Goal: Task Accomplishment & Management: Complete application form

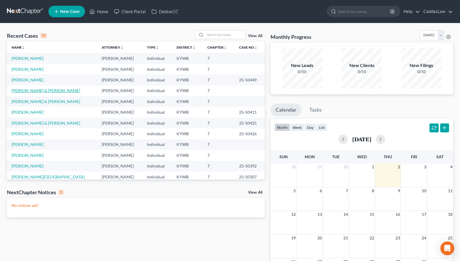
click at [29, 90] on link "[PERSON_NAME] & [PERSON_NAME]" at bounding box center [46, 90] width 69 height 5
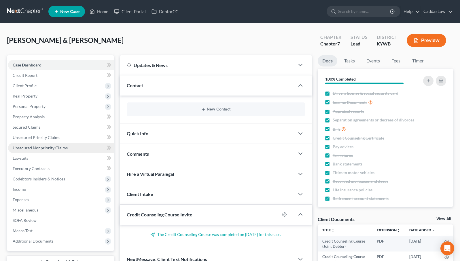
click at [44, 147] on span "Unsecured Nonpriority Claims" at bounding box center [40, 147] width 55 height 5
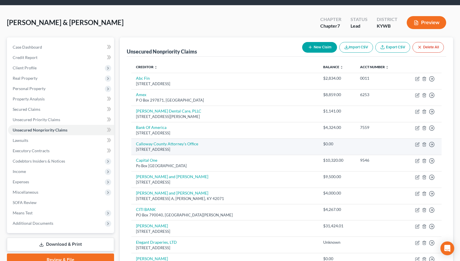
scroll to position [19, 0]
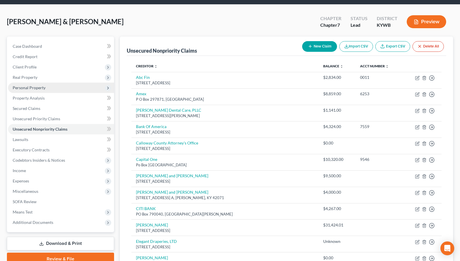
click at [33, 88] on span "Personal Property" at bounding box center [29, 87] width 33 height 5
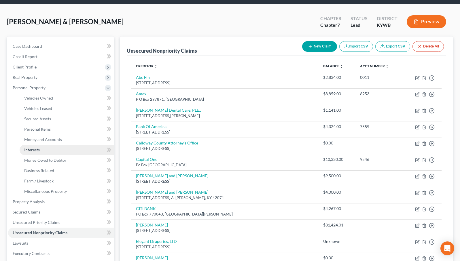
click at [39, 150] on span "Interests" at bounding box center [32, 150] width 16 height 5
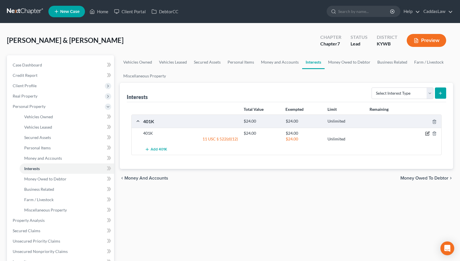
click at [428, 133] on icon "button" at bounding box center [427, 133] width 5 height 5
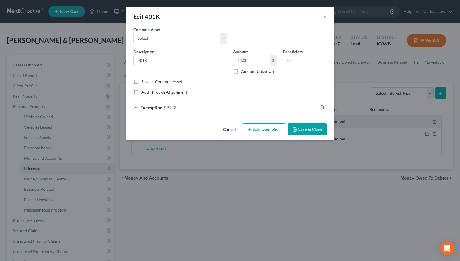
click at [253, 61] on input "24.00" at bounding box center [251, 60] width 37 height 11
type input "289.71"
click at [230, 108] on div "Exemption $24.00" at bounding box center [221, 107] width 191 height 15
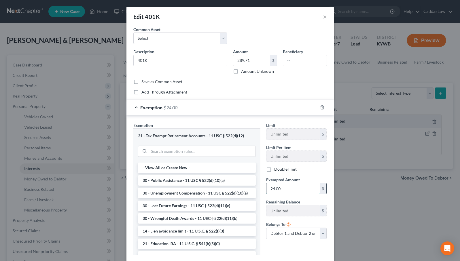
click at [281, 188] on input "24.00" at bounding box center [292, 188] width 53 height 11
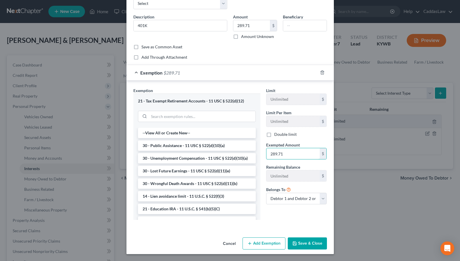
scroll to position [35, 0]
type input "289.71"
click at [309, 244] on button "Save & Close" at bounding box center [307, 244] width 39 height 12
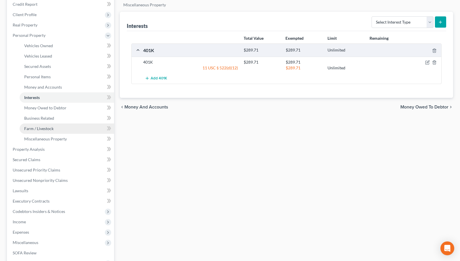
scroll to position [100, 0]
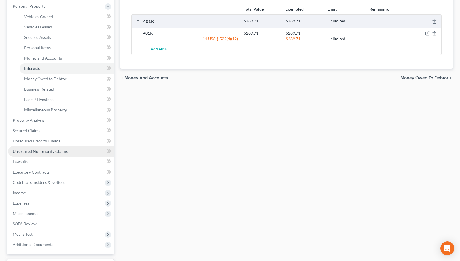
click at [62, 154] on link "Unsecured Nonpriority Claims" at bounding box center [61, 151] width 106 height 10
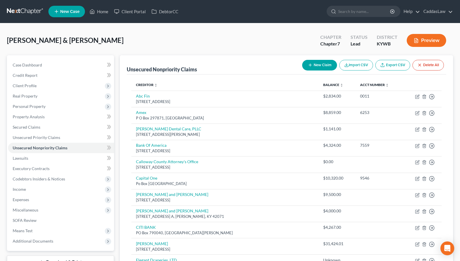
click at [324, 64] on button "New Claim" at bounding box center [319, 65] width 35 height 11
select select "2"
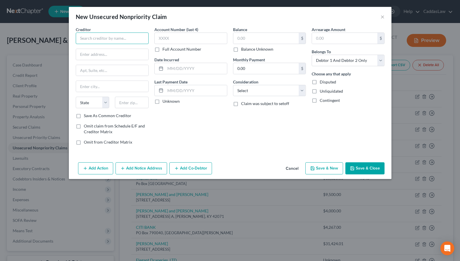
click at [89, 38] on input "text" at bounding box center [112, 39] width 73 height 12
type input "[PERSON_NAME] and [PERSON_NAME]"
type input "PO Box 817"
type input "Frankfort"
select select "18"
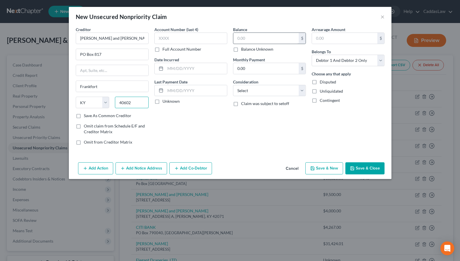
type input "40602"
click at [264, 37] on input "text" at bounding box center [265, 38] width 65 height 11
type input "40,629.06"
click at [367, 169] on button "Save & Close" at bounding box center [364, 168] width 39 height 12
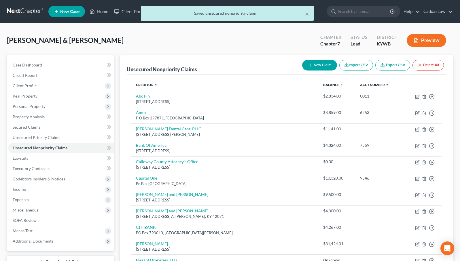
click at [316, 65] on button "New Claim" at bounding box center [319, 65] width 35 height 11
select select "2"
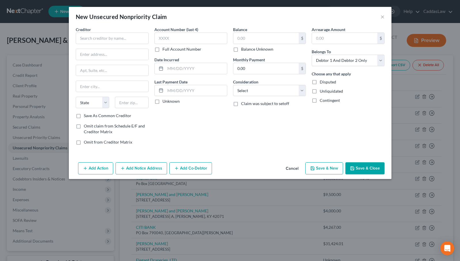
click at [291, 169] on button "Cancel" at bounding box center [292, 169] width 22 height 12
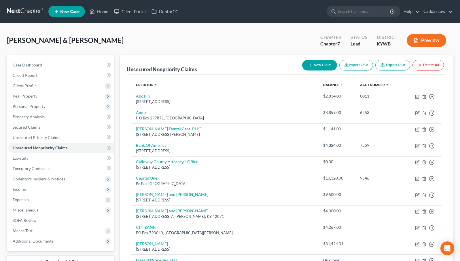
click at [315, 65] on button "New Claim" at bounding box center [319, 65] width 35 height 11
select select "2"
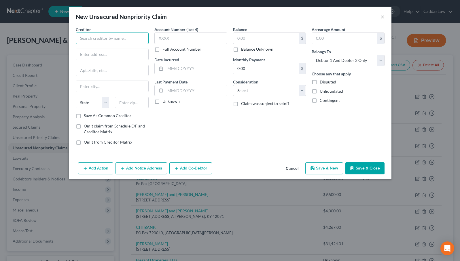
click at [122, 33] on input "text" at bounding box center [112, 39] width 73 height 12
type input "[PERSON_NAME] Law Firm, LLC"
type input "PO Box 31700"
type input "[GEOGRAPHIC_DATA]"
select select "30"
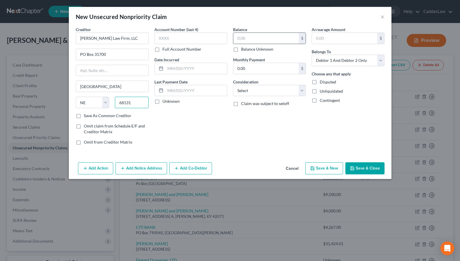
type input "68131"
click at [258, 39] on input "text" at bounding box center [265, 38] width 65 height 11
type input "1,372.12"
click at [362, 166] on button "Save & Close" at bounding box center [364, 168] width 39 height 12
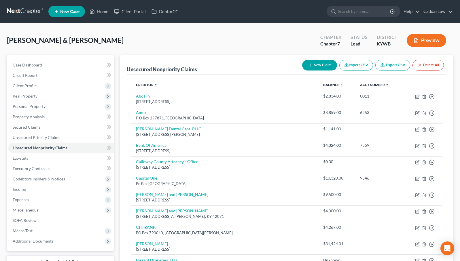
click at [315, 64] on button "New Claim" at bounding box center [319, 65] width 35 height 11
select select "2"
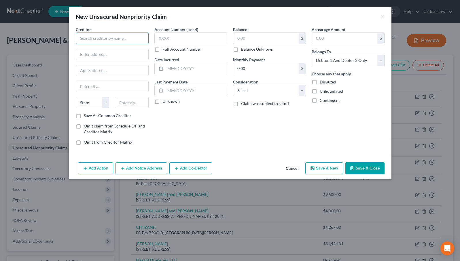
click at [110, 39] on input "text" at bounding box center [112, 39] width 73 height 12
type input "Credit Bureau Systems, Inc."
type input "PO Box 9200"
type input "Paducah"
type input "k"
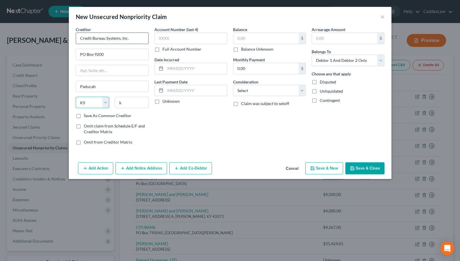
select select "18"
type input "42002"
click at [272, 35] on input "text" at bounding box center [265, 38] width 65 height 11
type input "412.48"
click at [367, 170] on button "Save & Close" at bounding box center [364, 168] width 39 height 12
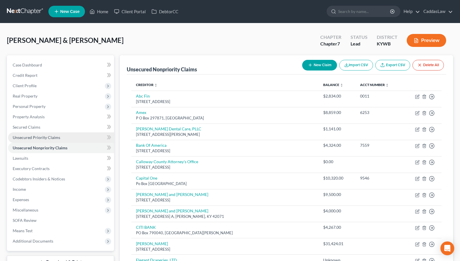
click at [38, 135] on span "Unsecured Priority Claims" at bounding box center [37, 137] width 48 height 5
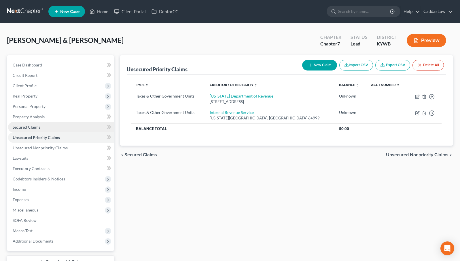
click at [33, 127] on span "Secured Claims" at bounding box center [27, 127] width 28 height 5
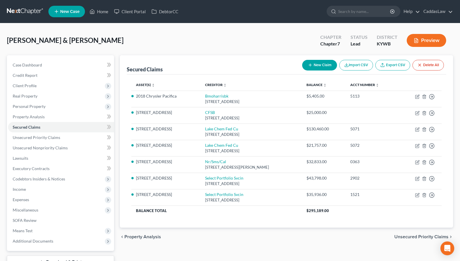
click at [328, 64] on button "New Claim" at bounding box center [319, 65] width 35 height 11
select select "2"
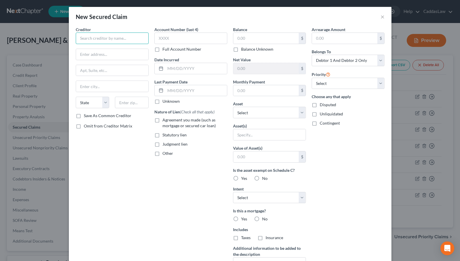
click at [93, 37] on input "text" at bounding box center [112, 39] width 73 height 12
type input "[PERSON_NAME]"
type input "PO Box 76"
type input "Bloomfield"
select select "18"
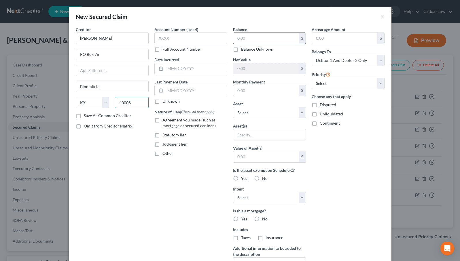
type input "40008"
click at [262, 33] on div "$" at bounding box center [269, 39] width 73 height 12
click at [258, 39] on input "text" at bounding box center [265, 38] width 65 height 11
type input "9"
type input "891.03"
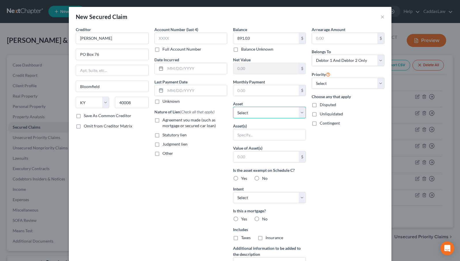
select select "5"
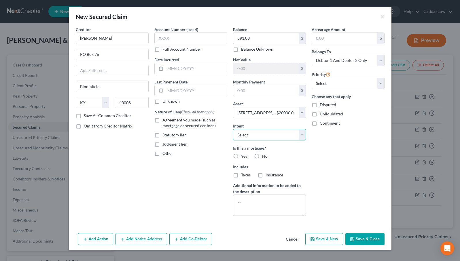
select select "0"
click at [262, 155] on label "No" at bounding box center [264, 157] width 5 height 6
click at [264, 155] on input "No" at bounding box center [266, 156] width 4 height 4
radio input "true"
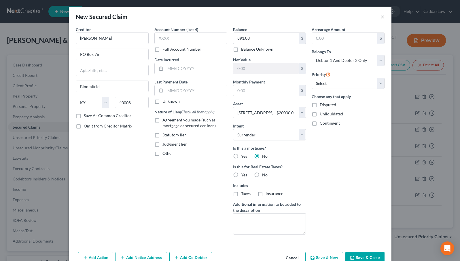
click at [241, 175] on label "Yes" at bounding box center [244, 175] width 6 height 6
click at [243, 175] on input "Yes" at bounding box center [245, 174] width 4 height 4
radio input "true"
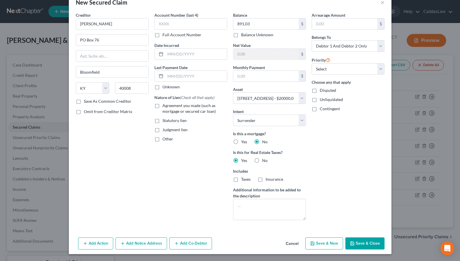
scroll to position [14, 0]
click at [256, 207] on textarea at bounding box center [269, 209] width 73 height 21
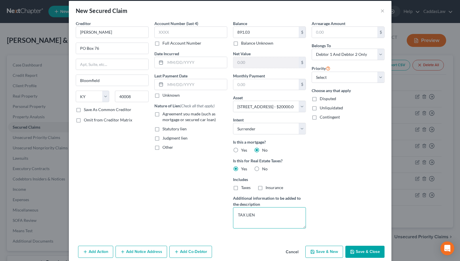
type textarea "TAX LIEN"
click at [362, 252] on button "Save & Close" at bounding box center [364, 252] width 39 height 12
select select
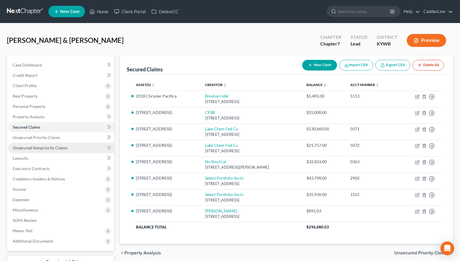
click at [46, 148] on span "Unsecured Nonpriority Claims" at bounding box center [40, 147] width 55 height 5
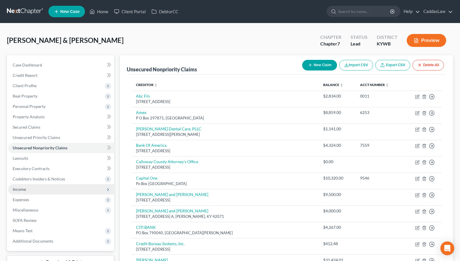
click at [24, 189] on span "Income" at bounding box center [19, 189] width 13 height 5
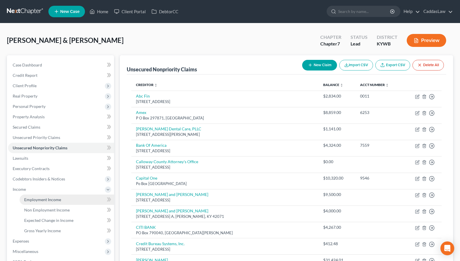
click at [31, 198] on span "Employment Income" at bounding box center [42, 199] width 37 height 5
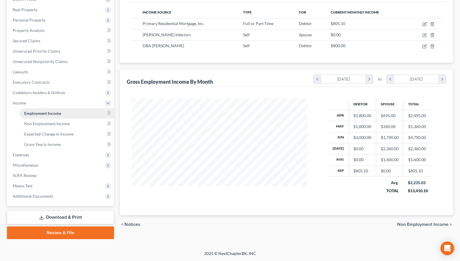
scroll to position [86, 0]
click at [35, 156] on span "Expenses" at bounding box center [61, 155] width 106 height 10
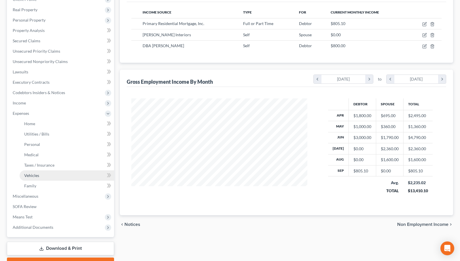
click at [37, 177] on span "Vehicles" at bounding box center [31, 175] width 15 height 5
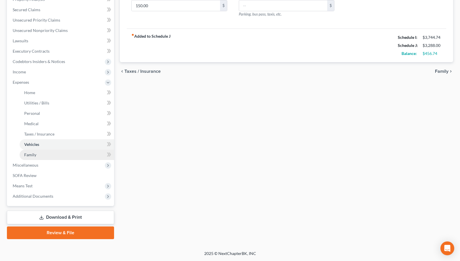
scroll to position [118, 0]
click at [41, 164] on span "Miscellaneous" at bounding box center [61, 165] width 106 height 10
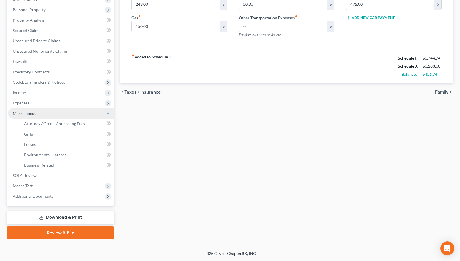
scroll to position [97, 0]
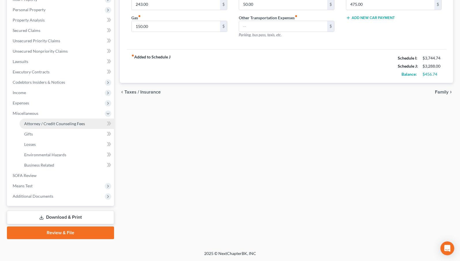
click at [54, 126] on link "Attorney / Credit Counseling Fees" at bounding box center [67, 124] width 94 height 10
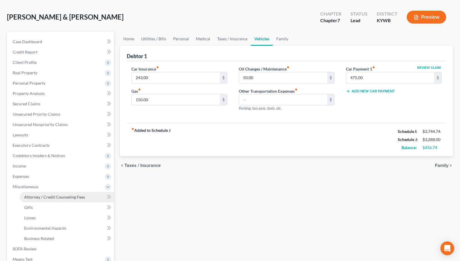
select select "1"
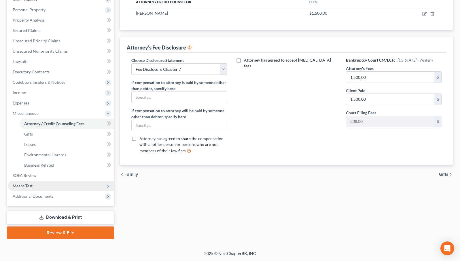
scroll to position [97, 0]
click at [66, 232] on link "Review & File" at bounding box center [60, 233] width 107 height 13
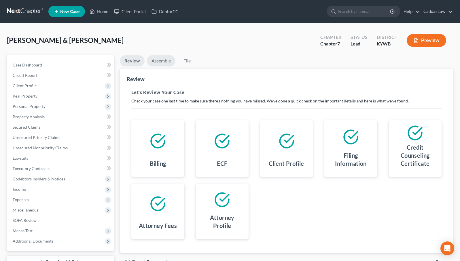
click at [158, 65] on link "Assemble" at bounding box center [161, 60] width 29 height 11
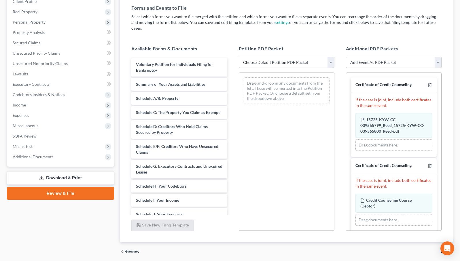
scroll to position [91, 0]
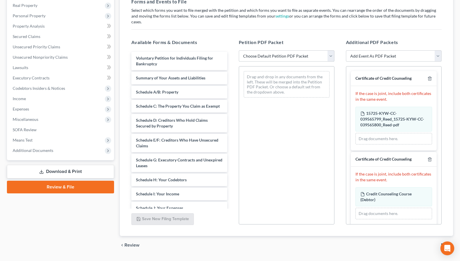
select select "2"
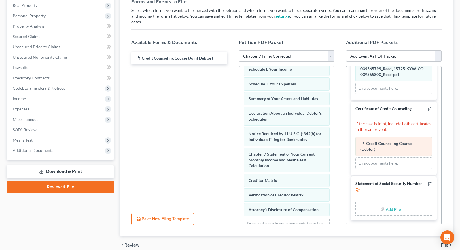
scroll to position [50, 0]
click at [431, 107] on icon "button" at bounding box center [430, 109] width 5 height 5
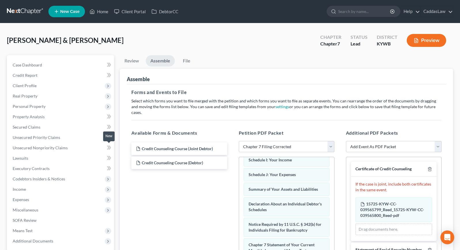
scroll to position [0, 0]
click at [31, 85] on span "Client Profile" at bounding box center [25, 85] width 24 height 5
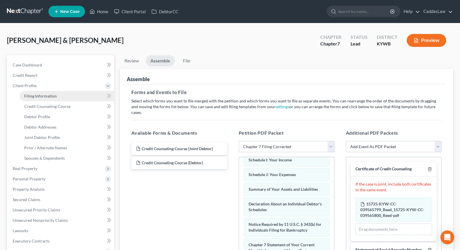
click at [41, 97] on span "Filing Information" at bounding box center [40, 96] width 33 height 5
select select "1"
select select "0"
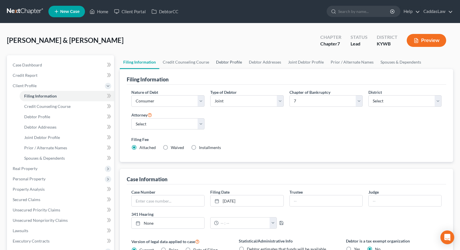
click at [227, 60] on link "Debtor Profile" at bounding box center [229, 62] width 33 height 14
select select "1"
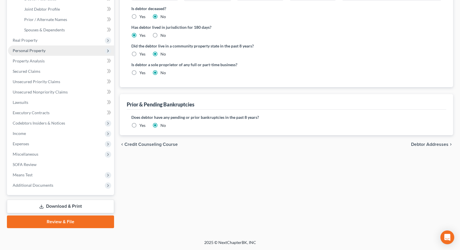
scroll to position [128, 0]
click at [71, 224] on link "Review & File" at bounding box center [60, 222] width 107 height 13
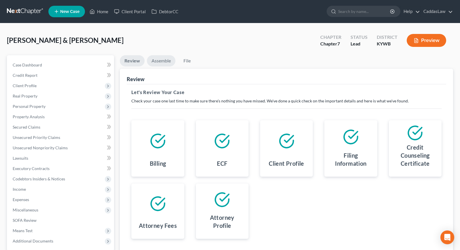
click at [164, 59] on link "Assemble" at bounding box center [161, 60] width 29 height 11
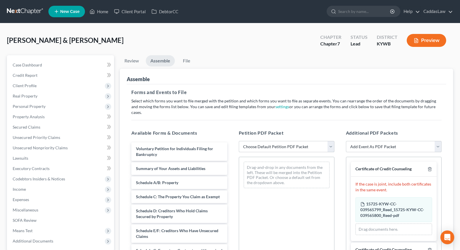
select select "2"
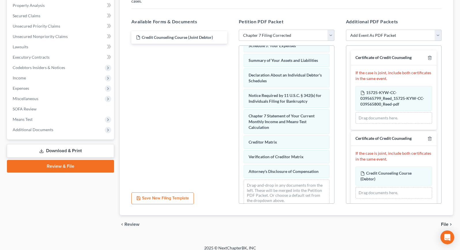
scroll to position [111, 0]
click at [430, 137] on icon "button" at bounding box center [430, 139] width 5 height 5
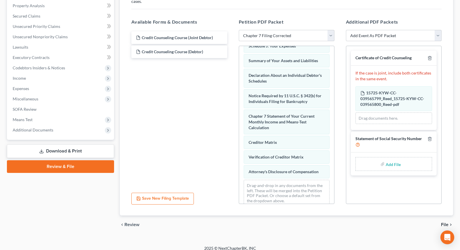
type input "C:\fakepath\form_b121-88.pdf"
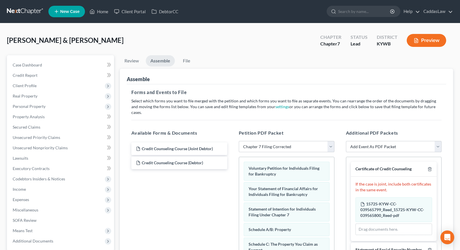
scroll to position [0, 0]
click at [189, 60] on link "File" at bounding box center [186, 60] width 18 height 11
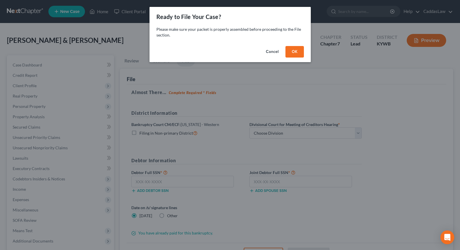
click at [296, 52] on button "OK" at bounding box center [295, 52] width 18 height 12
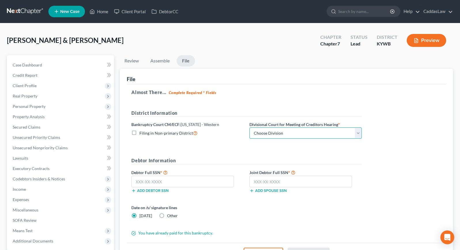
select select "3"
click at [156, 182] on input "text" at bounding box center [182, 182] width 103 height 12
type input "377-64-1996"
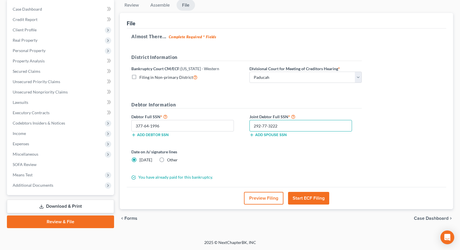
scroll to position [56, 0]
type input "292-77-3222"
click at [319, 198] on button "Start ECF Filing" at bounding box center [308, 198] width 41 height 13
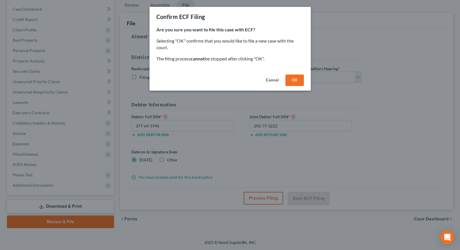
click at [289, 77] on button "OK" at bounding box center [295, 81] width 18 height 12
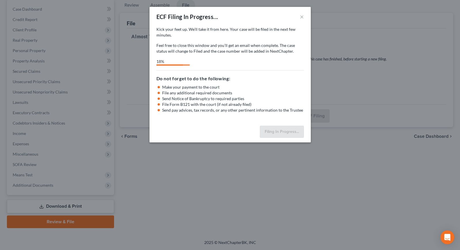
select select "3"
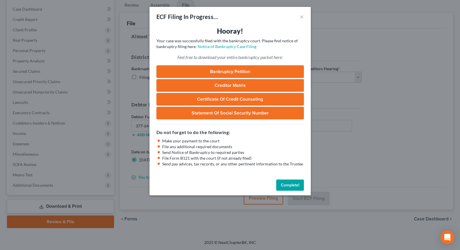
click at [290, 186] on button "Complete!" at bounding box center [290, 186] width 28 height 12
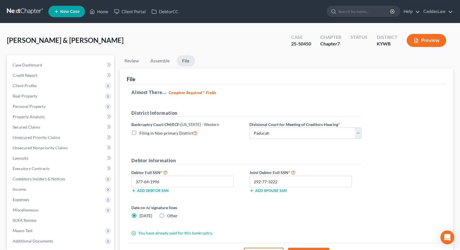
scroll to position [0, 0]
click at [99, 10] on link "Home" at bounding box center [99, 11] width 24 height 10
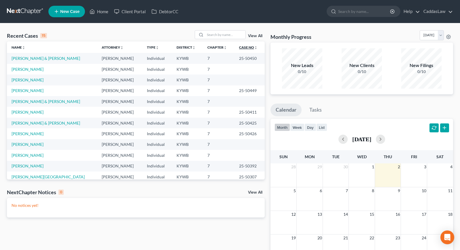
click at [254, 47] on icon "unfold_more" at bounding box center [255, 47] width 3 height 3
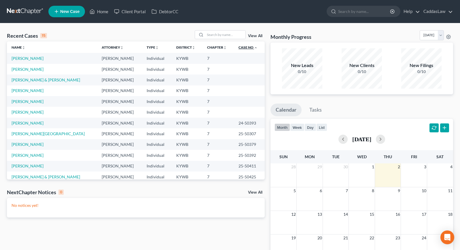
click at [254, 48] on icon "expand_less" at bounding box center [255, 47] width 3 height 3
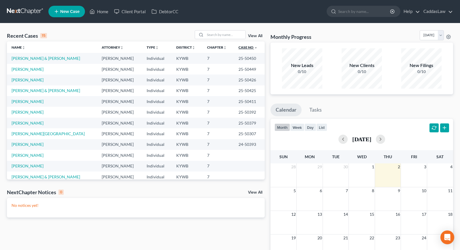
click at [254, 48] on icon "expand_more" at bounding box center [255, 47] width 3 height 3
